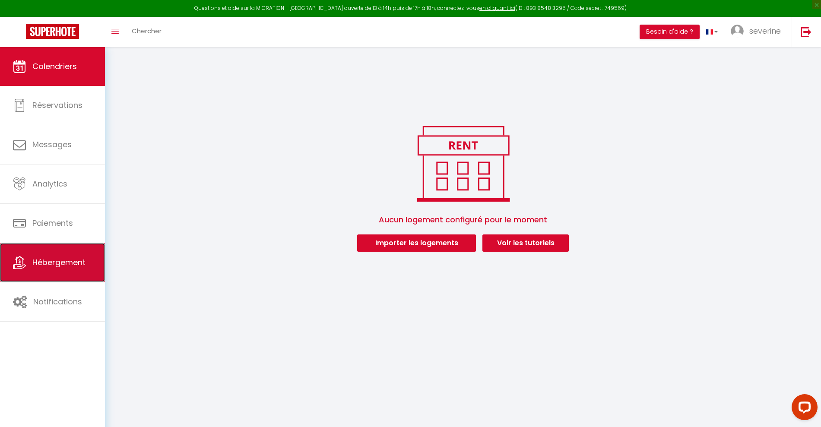
click at [58, 259] on span "Hébergement" at bounding box center [58, 262] width 53 height 11
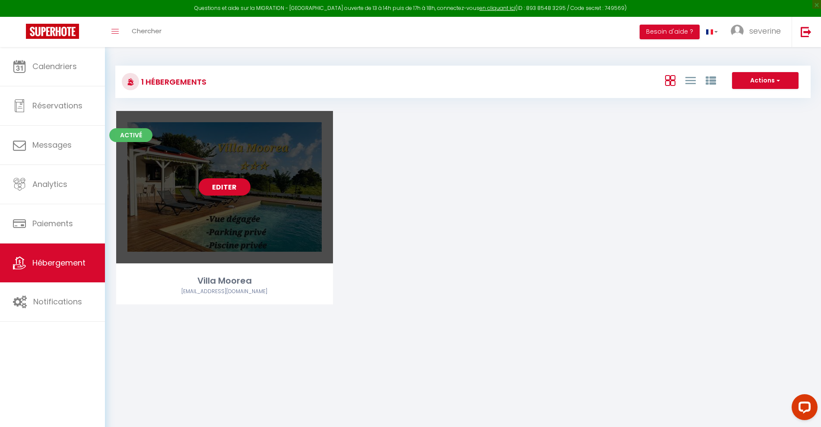
click at [233, 194] on link "Editer" at bounding box center [225, 186] width 52 height 17
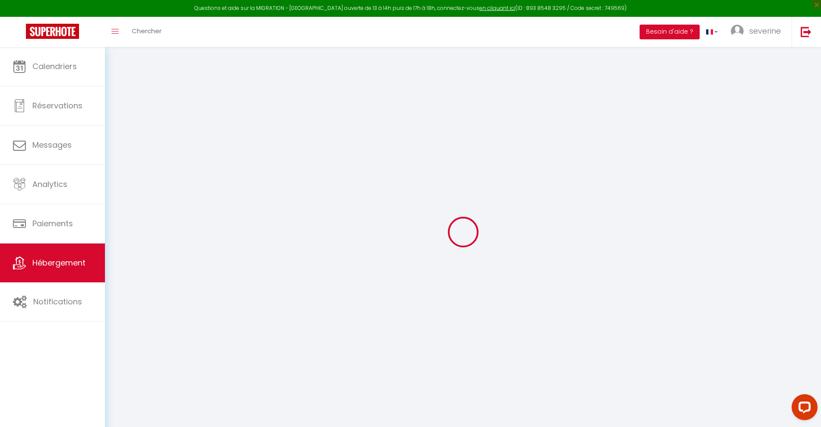
type input "Oups ! Les dates sélectionnées sont indisponibles."
type textarea "Malheureusement les dates sélectionnées sont indisponibles. Nous vous invitons …"
select select
checkbox input "false"
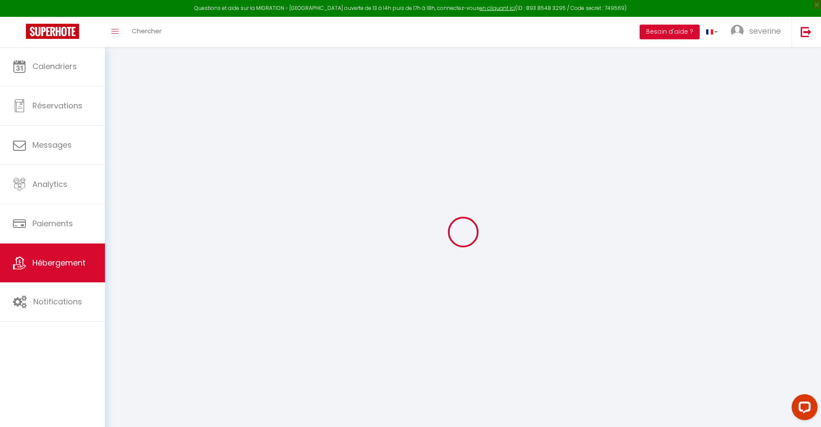
checkbox input "false"
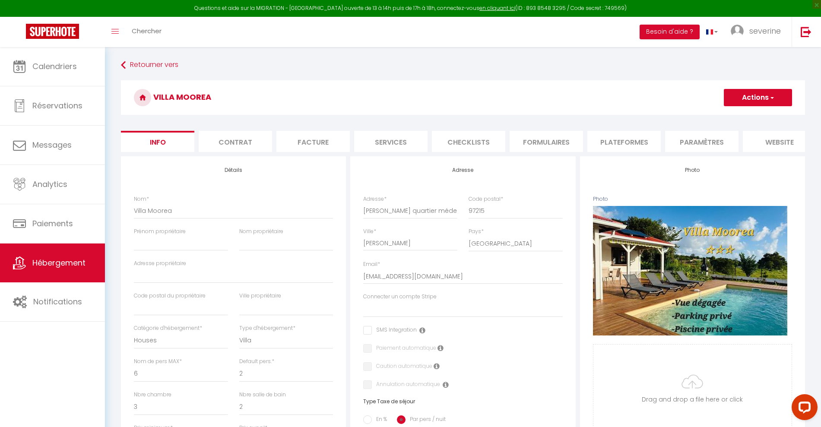
click at [772, 143] on li "website" at bounding box center [779, 141] width 73 height 21
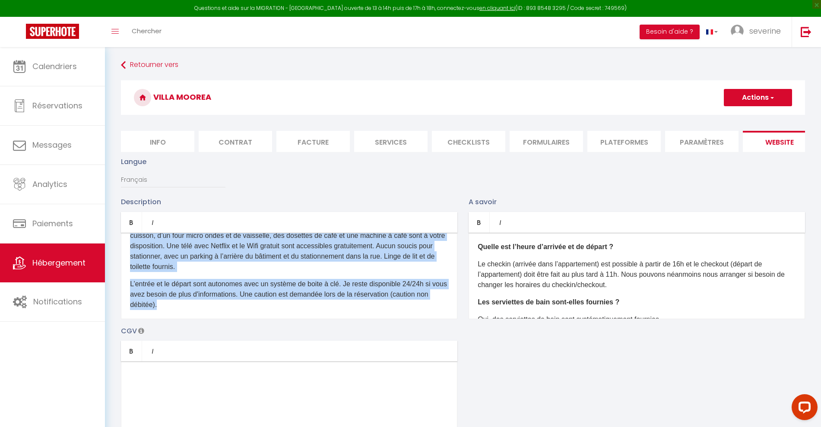
scroll to position [79, 0]
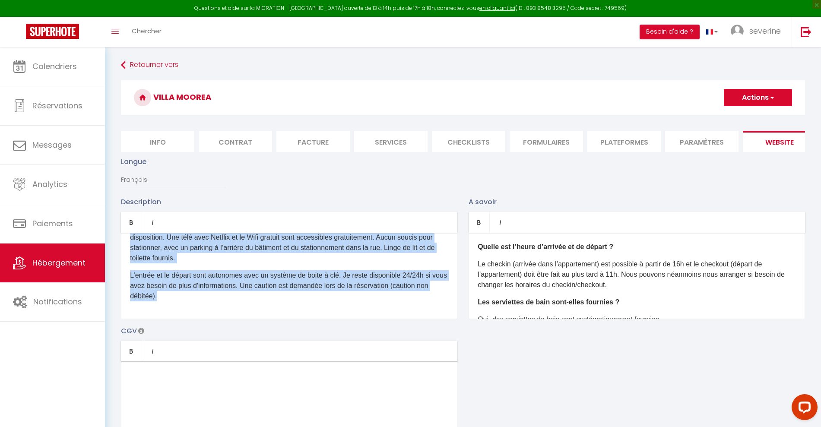
drag, startPoint x: 126, startPoint y: 256, endPoint x: 492, endPoint y: 372, distance: 384.7
click at [492, 372] on div "Description Bold Italic Rich text editor D'un accès aisé depuis les autoroutes,…" at bounding box center [463, 322] width 696 height 251
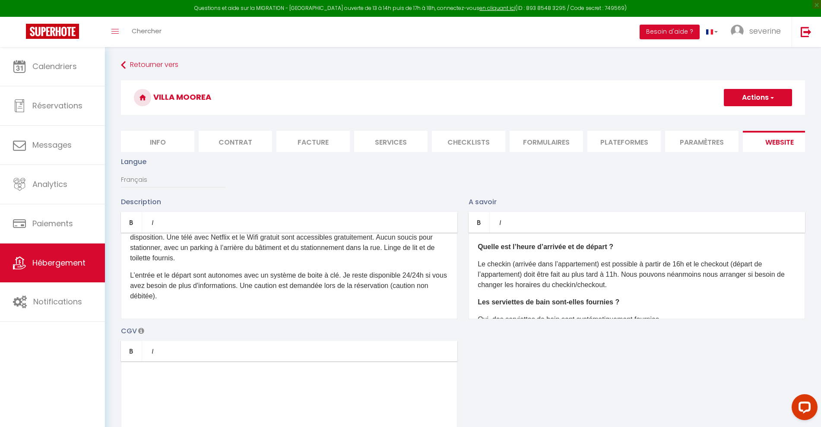
scroll to position [0, 0]
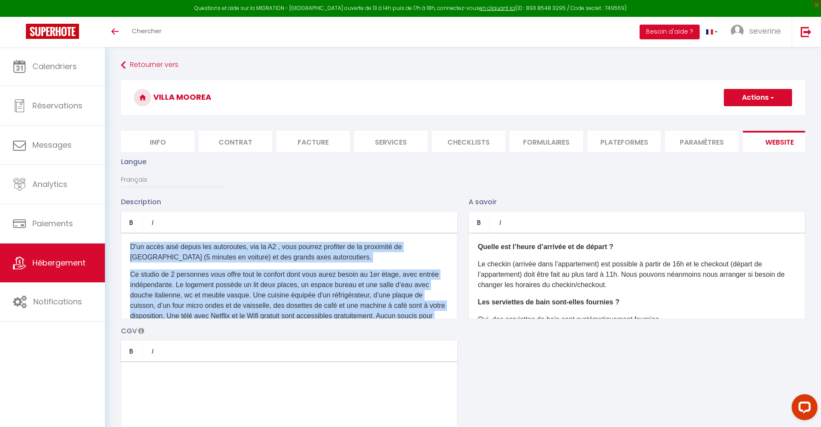
scroll to position [79, 0]
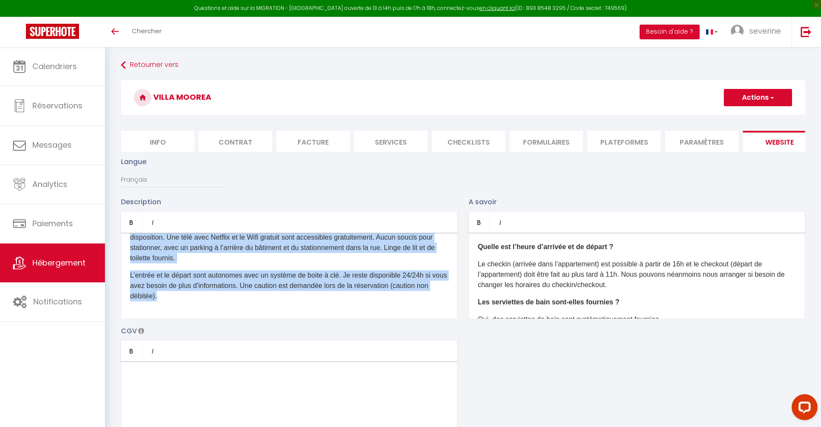
drag, startPoint x: 131, startPoint y: 255, endPoint x: 496, endPoint y: 358, distance: 379.2
click at [496, 358] on div "Description Bold Italic Rich text editor D'un accès aisé depuis les autoroutes,…" at bounding box center [463, 322] width 696 height 251
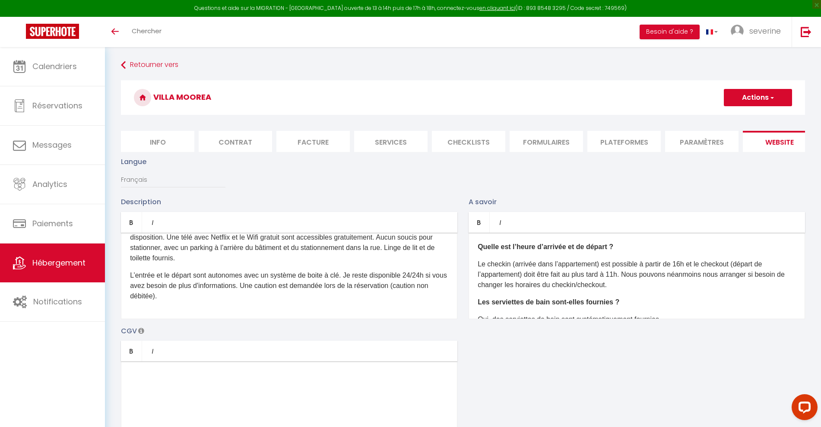
scroll to position [0, 0]
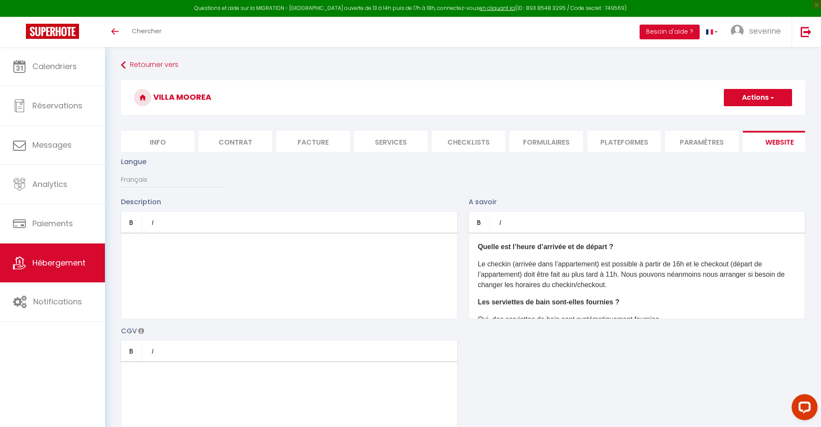
click at [755, 93] on button "Actions" at bounding box center [758, 97] width 68 height 17
click at [743, 119] on input "Enregistrer" at bounding box center [748, 116] width 32 height 9
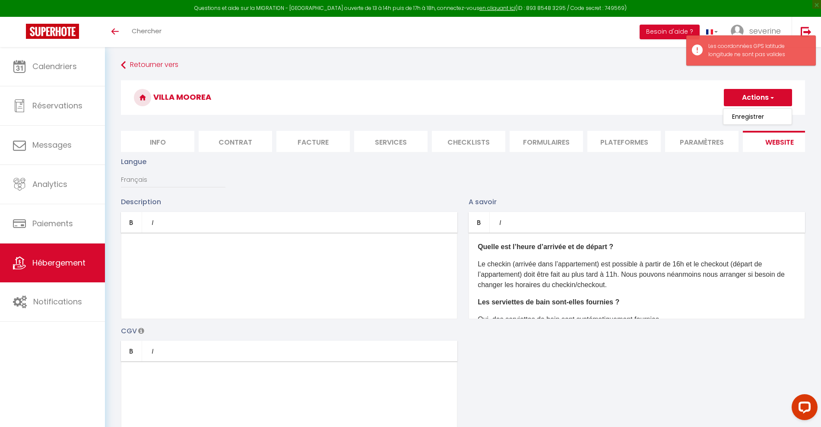
click at [233, 142] on li "Contrat" at bounding box center [235, 141] width 73 height 21
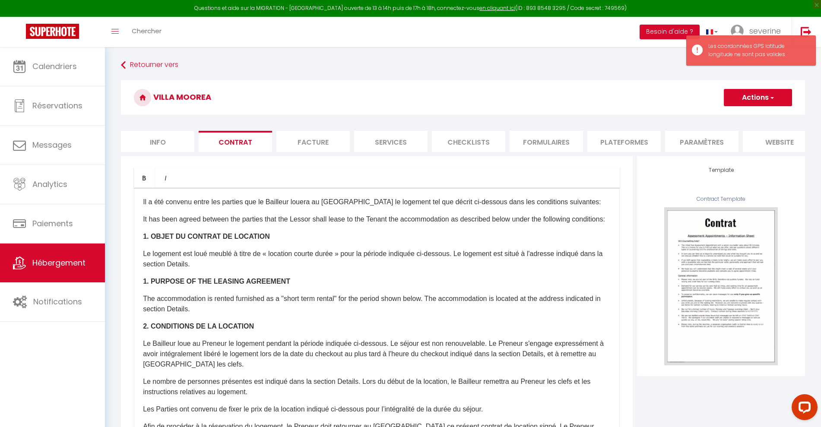
click at [171, 146] on li "Info" at bounding box center [157, 141] width 73 height 21
select select
checkbox input "false"
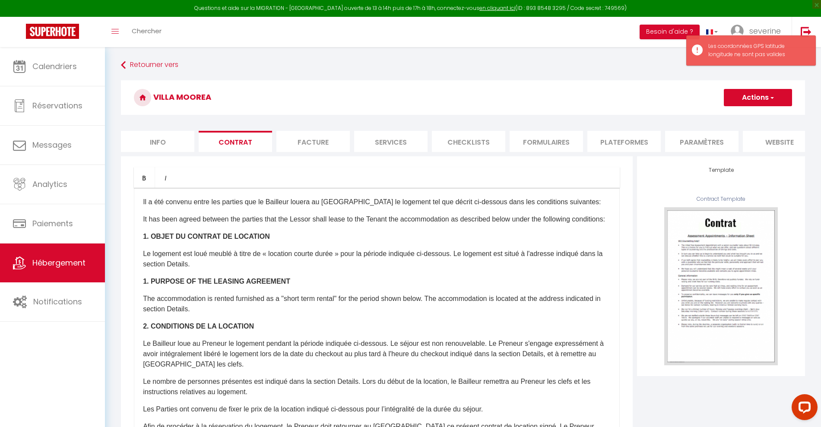
checkbox input "false"
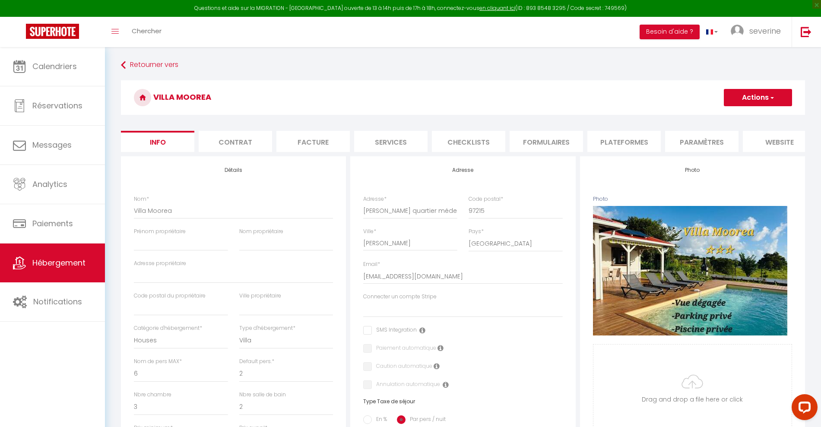
drag, startPoint x: 362, startPoint y: 219, endPoint x: 485, endPoint y: 211, distance: 122.9
click at [485, 211] on div "Adresse * Allee kalalou quartier médecin Code postal * 97215" at bounding box center [463, 211] width 210 height 32
click at [360, 218] on div "Adresse * Allee kalalou quartier médecin" at bounding box center [410, 211] width 105 height 32
drag, startPoint x: 360, startPoint y: 218, endPoint x: 436, endPoint y: 219, distance: 75.6
click at [436, 219] on div "Adresse * Allee kalalou quartier médecin" at bounding box center [410, 211] width 105 height 32
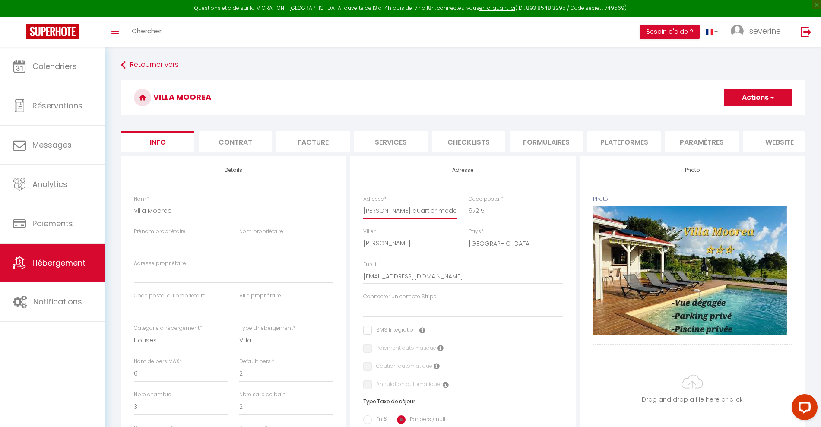
drag, startPoint x: 454, startPoint y: 218, endPoint x: 355, endPoint y: 217, distance: 98.9
click at [355, 217] on div "Adresse Adresse * Allee kalalou quartier médecin Code postal * 97215 Ville * Ri…" at bounding box center [462, 368] width 225 height 425
click at [760, 145] on li "website" at bounding box center [779, 141] width 73 height 21
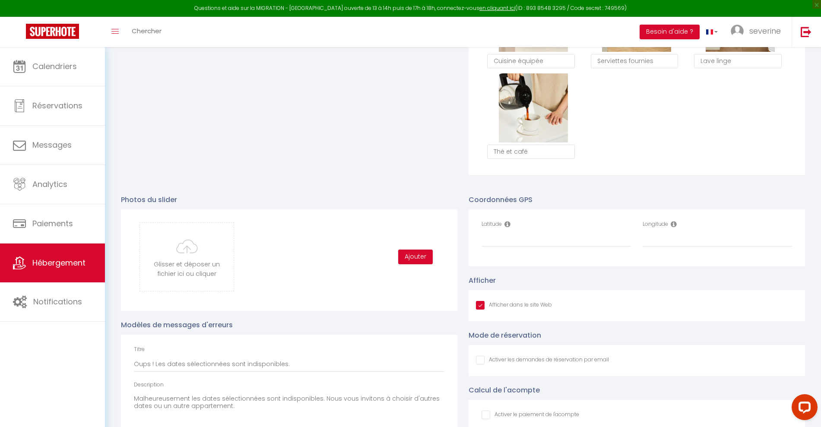
scroll to position [853, 0]
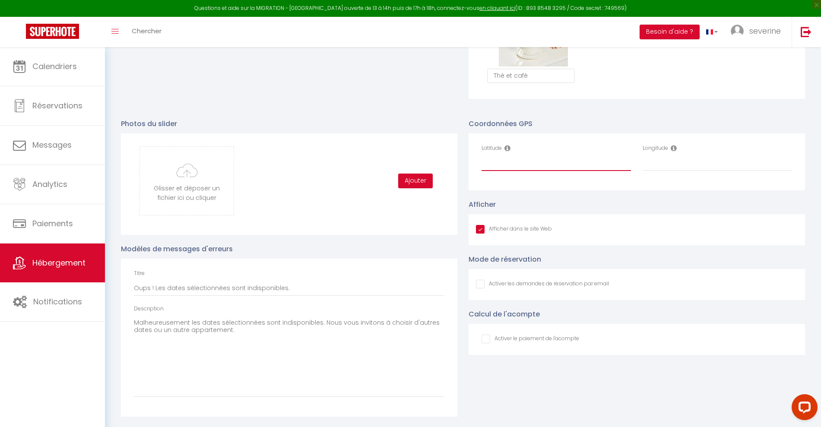
click at [526, 160] on input "Latitude" at bounding box center [556, 164] width 149 height 16
paste input "14.5586589,-61.0660481"
drag, startPoint x: 554, startPoint y: 159, endPoint x: 516, endPoint y: 160, distance: 38.0
click at [516, 160] on input "14.5586589,-61.0660481" at bounding box center [556, 164] width 149 height 16
type input "14.5586589,-61.0660481"
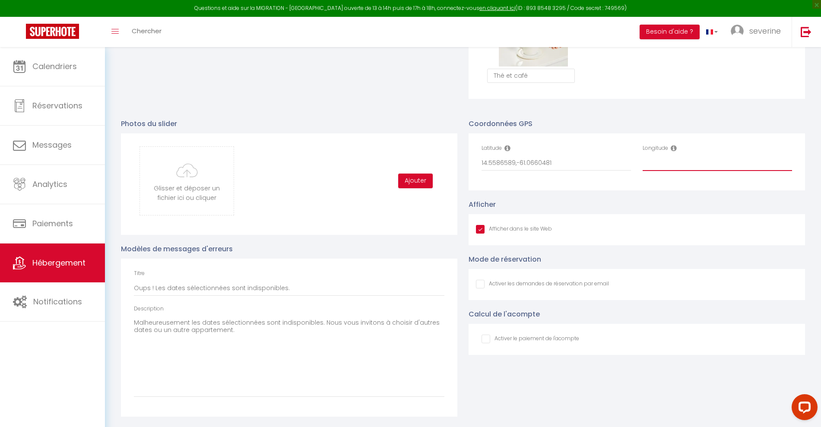
click at [654, 170] on input "Longitude" at bounding box center [717, 164] width 149 height 16
paste input "-61.0660481"
type input "-61.0660481"
click at [558, 165] on input "14.5586589,-61.0660481" at bounding box center [556, 164] width 149 height 16
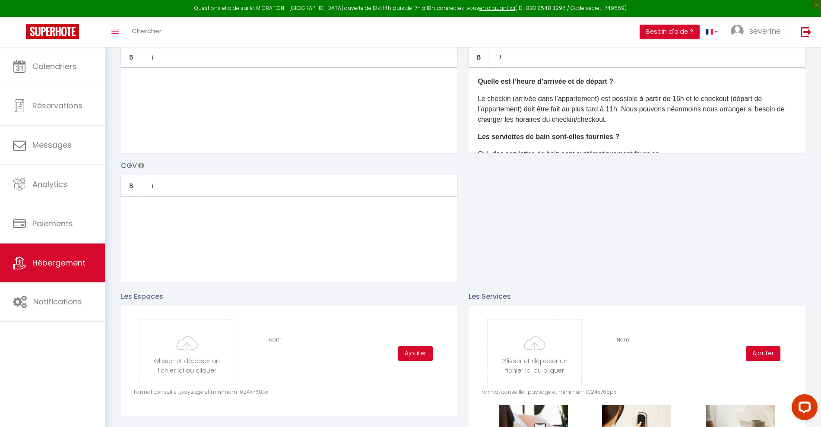
scroll to position [0, 0]
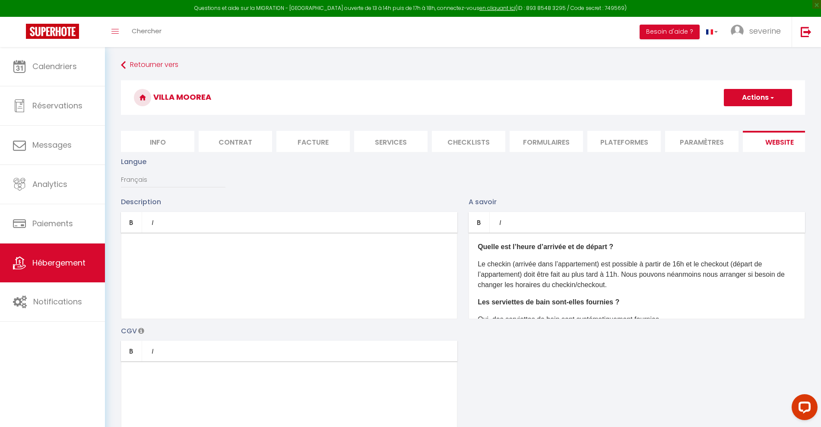
type input "14.5586589"
click at [731, 105] on button "Actions" at bounding box center [758, 97] width 68 height 17
click at [731, 112] on link "Enregistrer" at bounding box center [758, 116] width 68 height 11
click at [754, 97] on button "Actions" at bounding box center [758, 97] width 68 height 17
click at [752, 121] on ul "Enregistrer" at bounding box center [757, 116] width 69 height 16
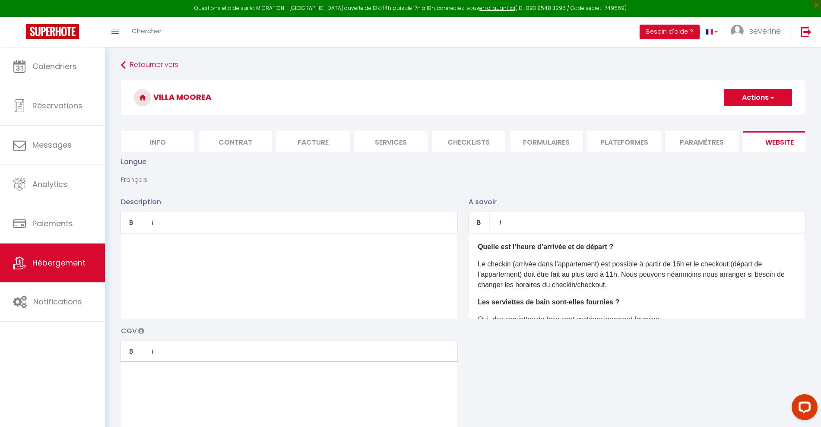
click at [749, 96] on button "Actions" at bounding box center [758, 97] width 68 height 17
click at [748, 115] on input "Enregistrer" at bounding box center [748, 116] width 32 height 9
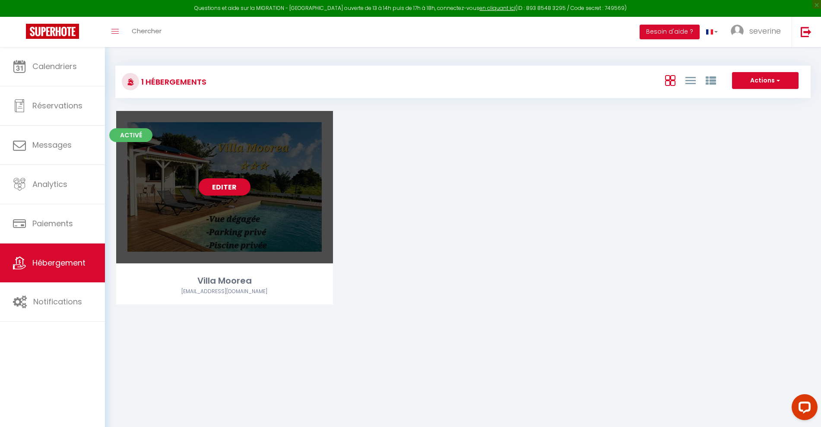
click at [227, 166] on div "Editer" at bounding box center [224, 187] width 217 height 152
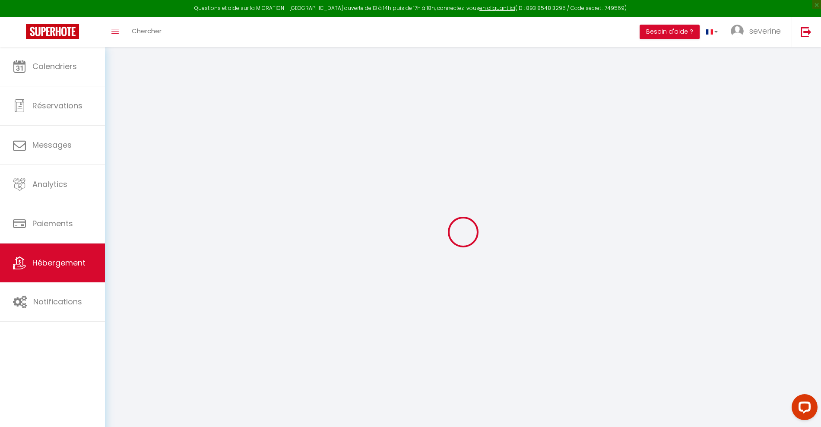
type input "Oups ! Les dates sélectionnées sont indisponibles."
type textarea "Malheureusement les dates sélectionnées sont indisponibles. Nous vous invitons …"
type input "14.5586589"
type input "-61.0660481"
checkbox input "true"
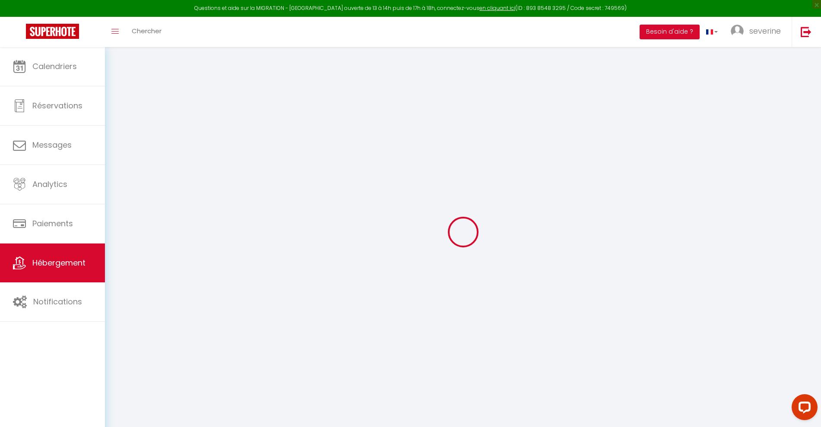
checkbox input "false"
select select "16:00"
select select "23:45"
select select "10:00"
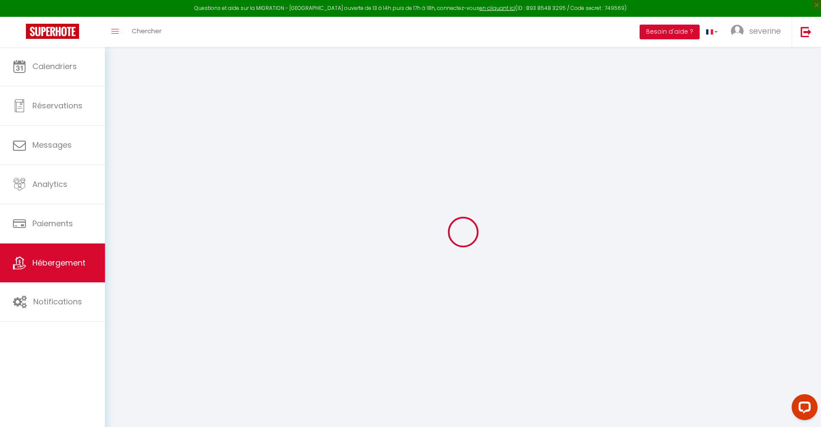
select select "30"
select select "120"
select select
checkbox input "false"
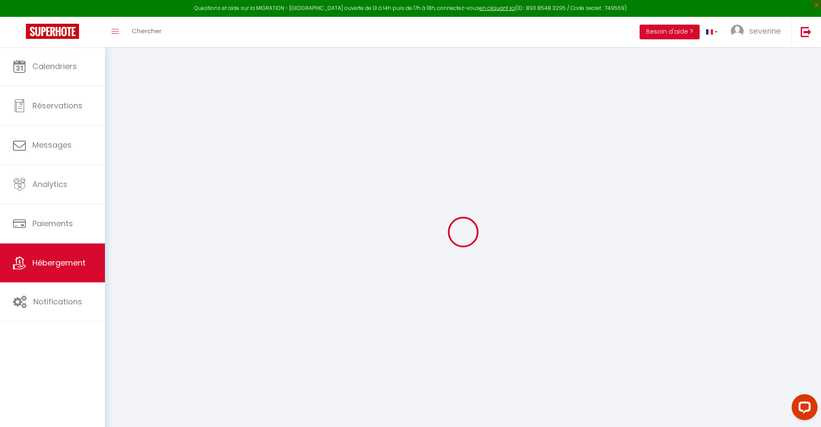
checkbox input "false"
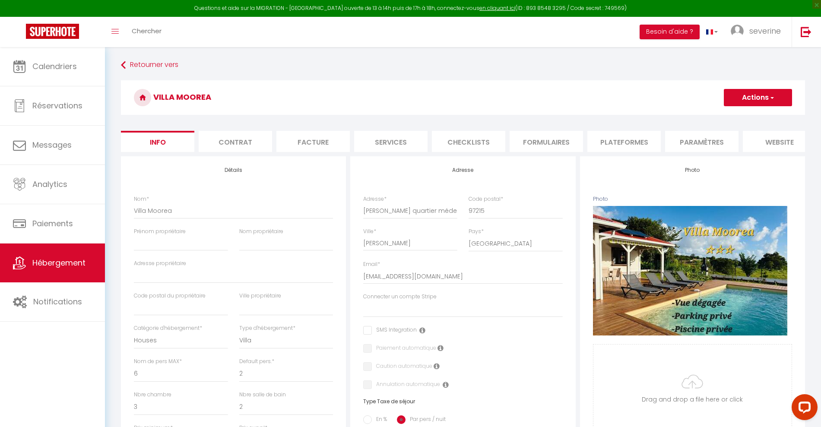
click at [774, 140] on li "website" at bounding box center [779, 141] width 73 height 21
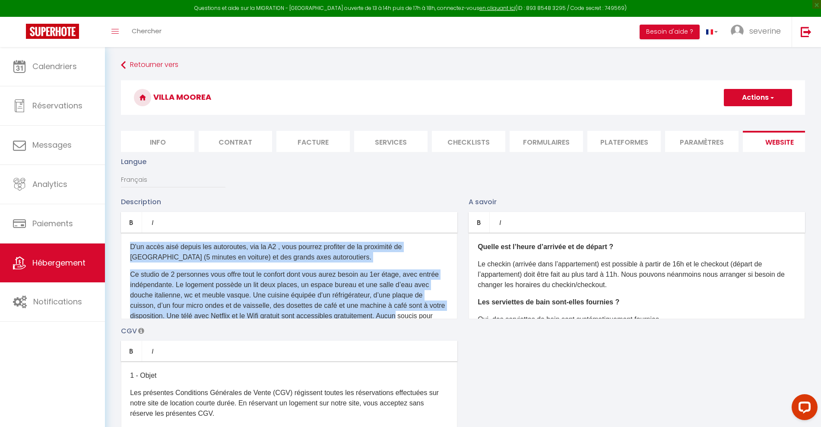
scroll to position [79, 0]
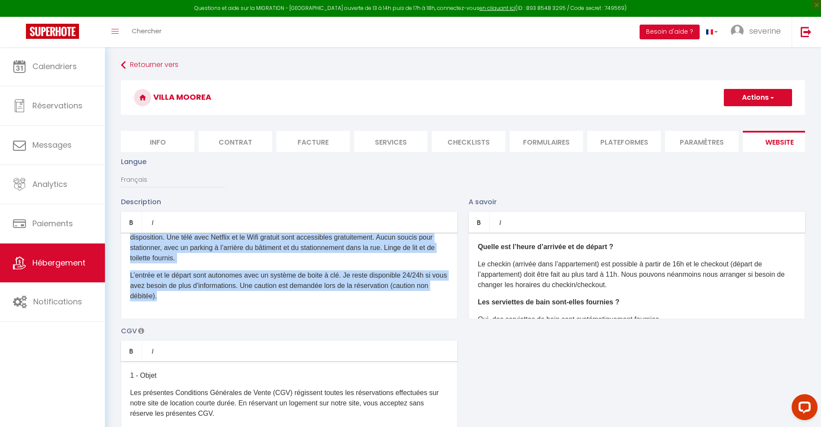
drag, startPoint x: 128, startPoint y: 253, endPoint x: 567, endPoint y: 370, distance: 454.7
click at [567, 370] on div "Description Bold Italic Rich text editor D'un accès aisé depuis les autoroutes,…" at bounding box center [463, 322] width 696 height 251
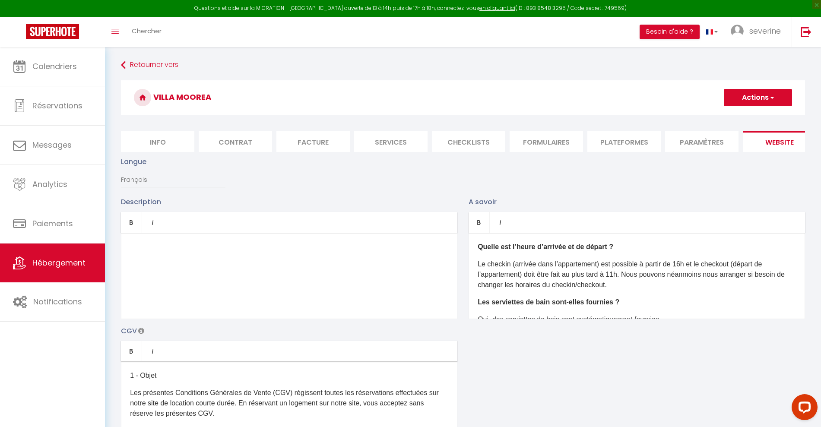
scroll to position [0, 0]
click at [742, 112] on h3 "Villa Moorea" at bounding box center [463, 97] width 684 height 35
click at [740, 106] on h3 "Villa Moorea" at bounding box center [463, 97] width 684 height 35
click at [738, 93] on button "Actions" at bounding box center [758, 97] width 68 height 17
click at [738, 114] on input "Enregistrer" at bounding box center [748, 116] width 32 height 9
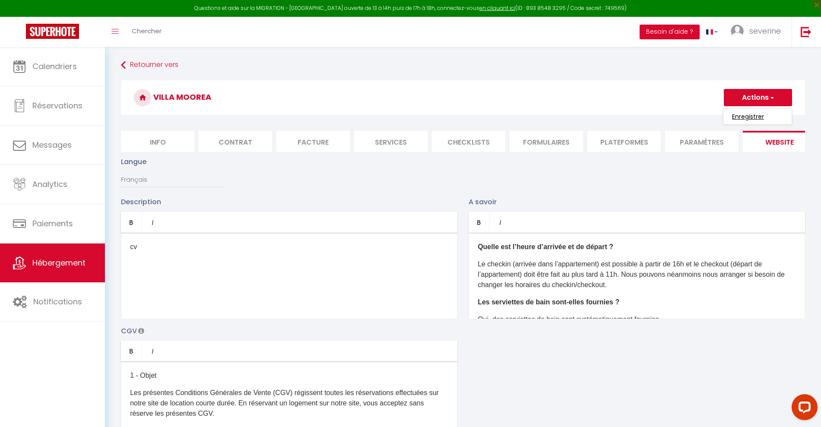
checkbox input "true"
checkbox input "false"
